Goal: Transaction & Acquisition: Purchase product/service

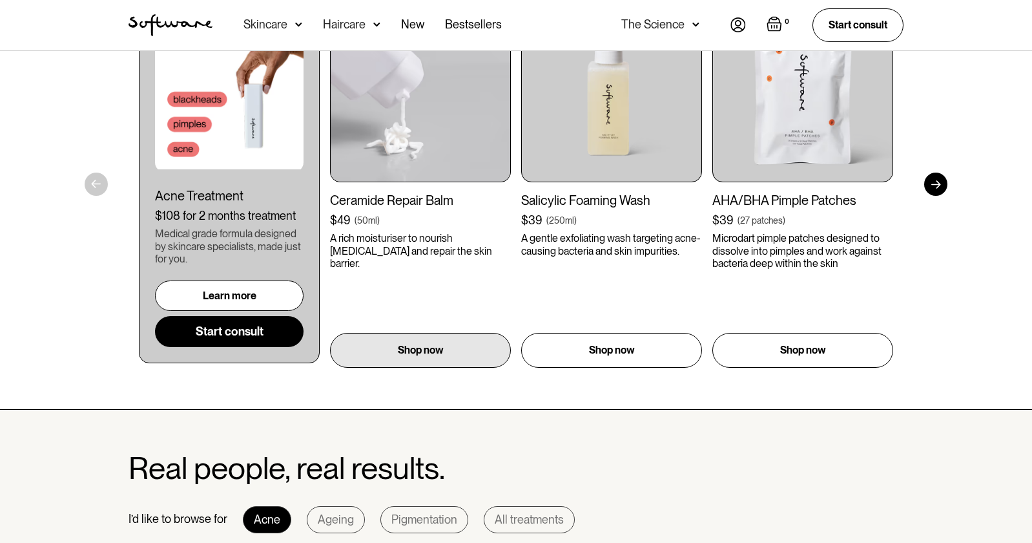
scroll to position [556, 0]
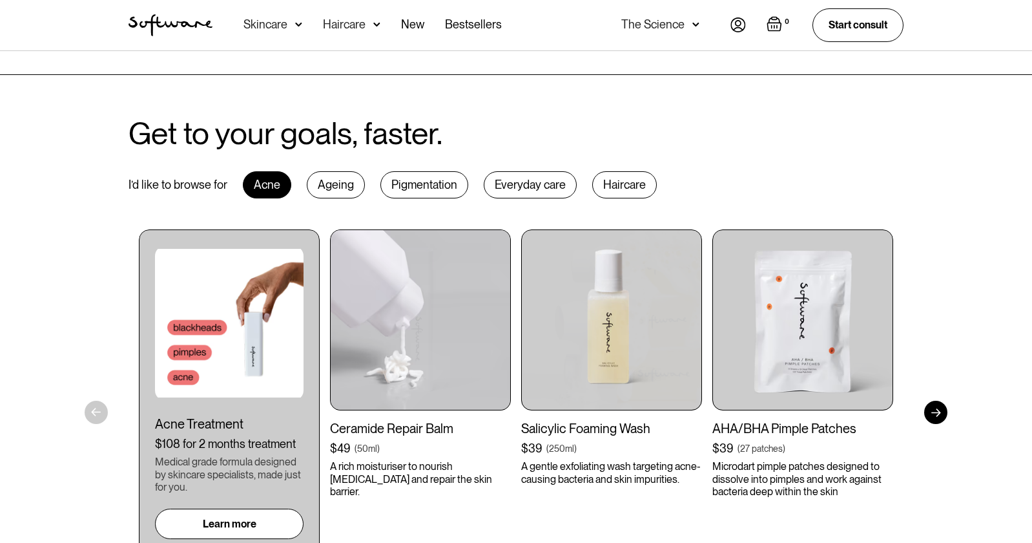
click at [465, 329] on img at bounding box center [420, 319] width 181 height 181
